Goal: Task Accomplishment & Management: Use online tool/utility

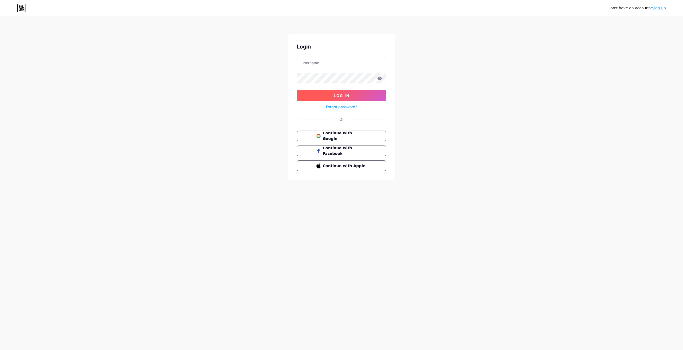
type input "[EMAIL_ADDRESS][DOMAIN_NAME]"
click at [339, 96] on span "Log In" at bounding box center [342, 95] width 16 height 5
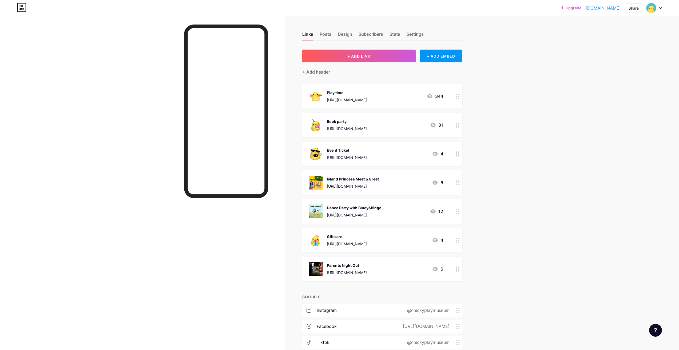
click at [459, 186] on div at bounding box center [457, 182] width 9 height 25
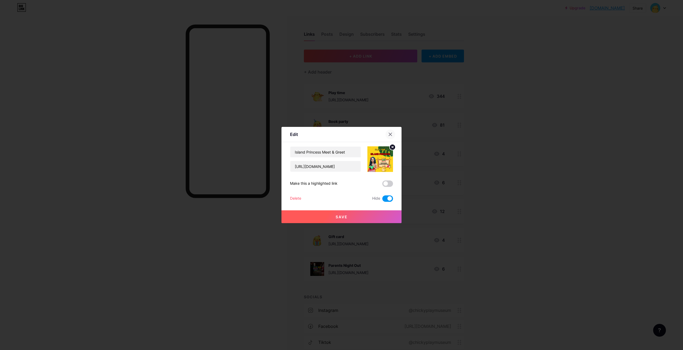
click at [389, 133] on icon at bounding box center [390, 134] width 4 height 4
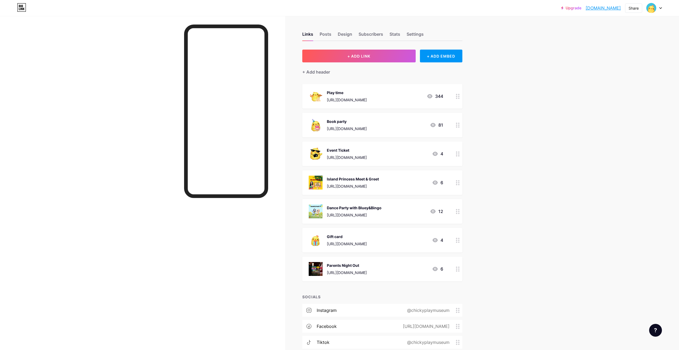
click at [459, 156] on icon at bounding box center [458, 153] width 4 height 5
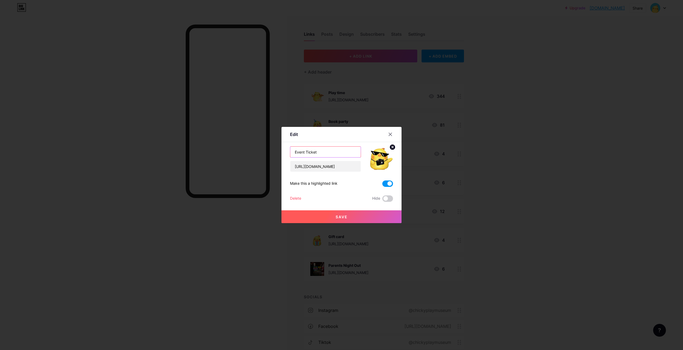
drag, startPoint x: 327, startPoint y: 154, endPoint x: 293, endPoint y: 149, distance: 34.5
click at [293, 149] on input "Event Ticket" at bounding box center [325, 152] width 70 height 11
click at [355, 171] on input "[URL][DOMAIN_NAME]" at bounding box center [325, 166] width 70 height 11
click at [358, 168] on input "[URL][DOMAIN_NAME]" at bounding box center [325, 166] width 70 height 11
click at [357, 166] on input "[URL][DOMAIN_NAME]" at bounding box center [325, 166] width 70 height 11
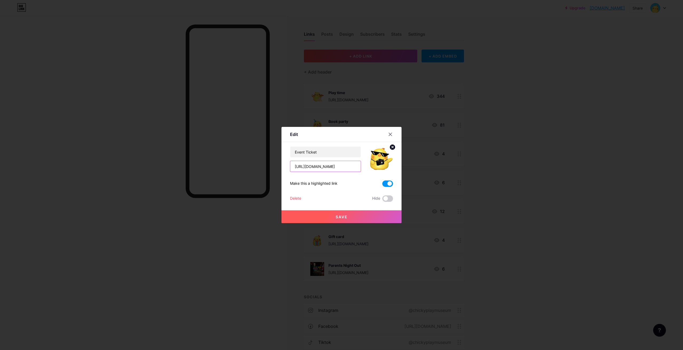
click at [352, 166] on input "[URL][DOMAIN_NAME]" at bounding box center [325, 166] width 70 height 11
paste input "[URL][DOMAIN_NAME]"
type input "[URL][DOMAIN_NAME]"
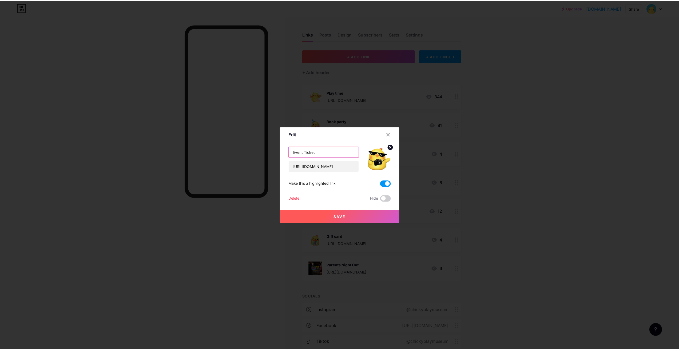
scroll to position [0, 0]
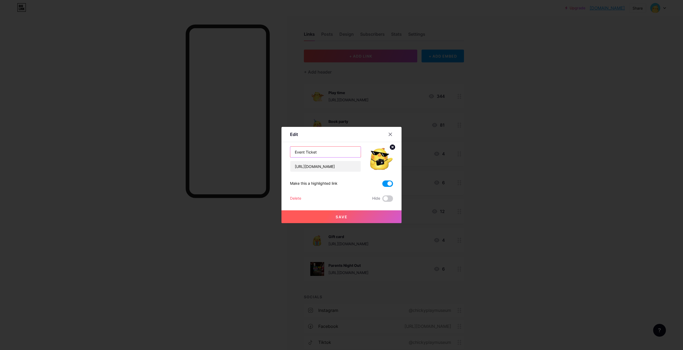
click at [328, 153] on input "Event Ticket" at bounding box center [325, 152] width 70 height 11
click at [292, 153] on input "Event Ticket" at bounding box center [325, 152] width 70 height 11
type input "Weekend & Event Ticket"
click at [327, 219] on button "Save" at bounding box center [341, 216] width 120 height 13
